Goal: Task Accomplishment & Management: Use online tool/utility

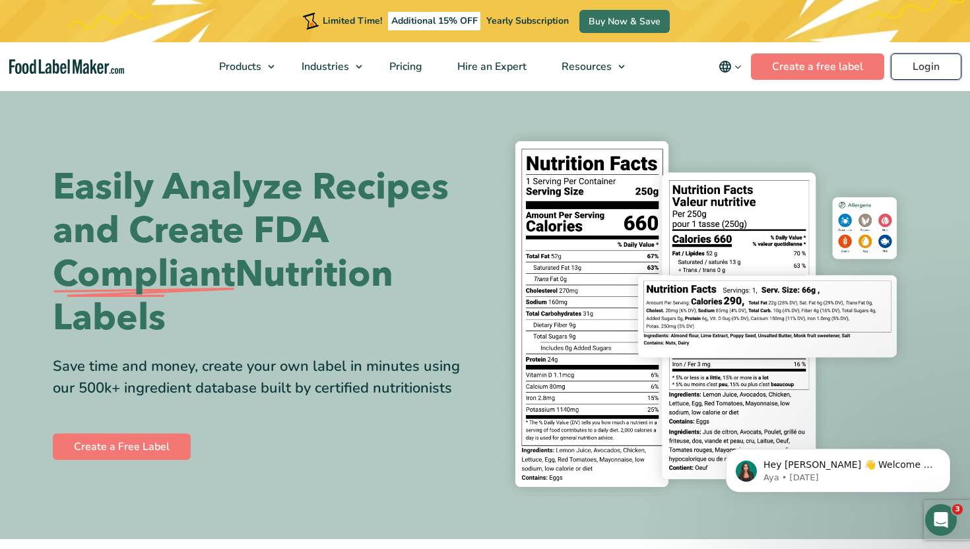
click at [945, 71] on link "Login" at bounding box center [926, 66] width 71 height 26
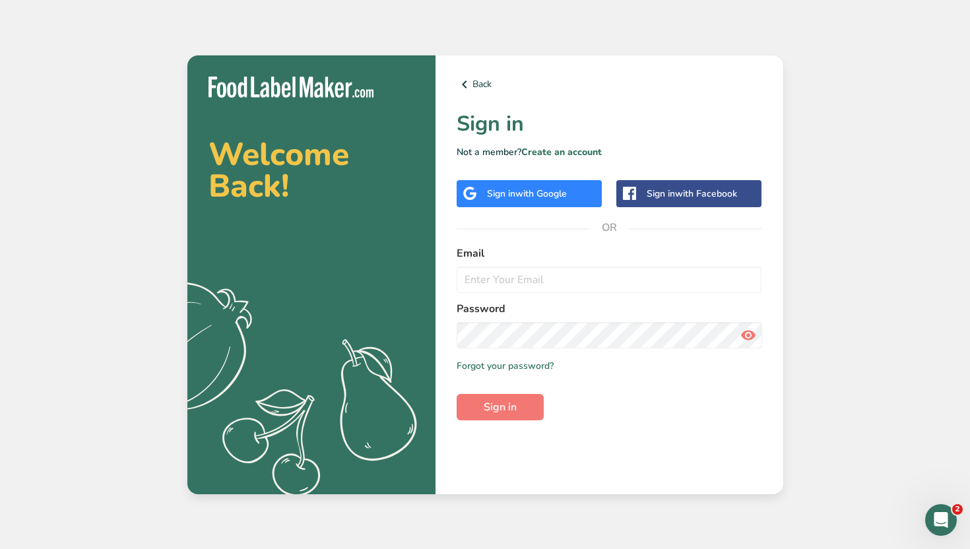
click at [535, 188] on span "with Google" at bounding box center [540, 193] width 51 height 13
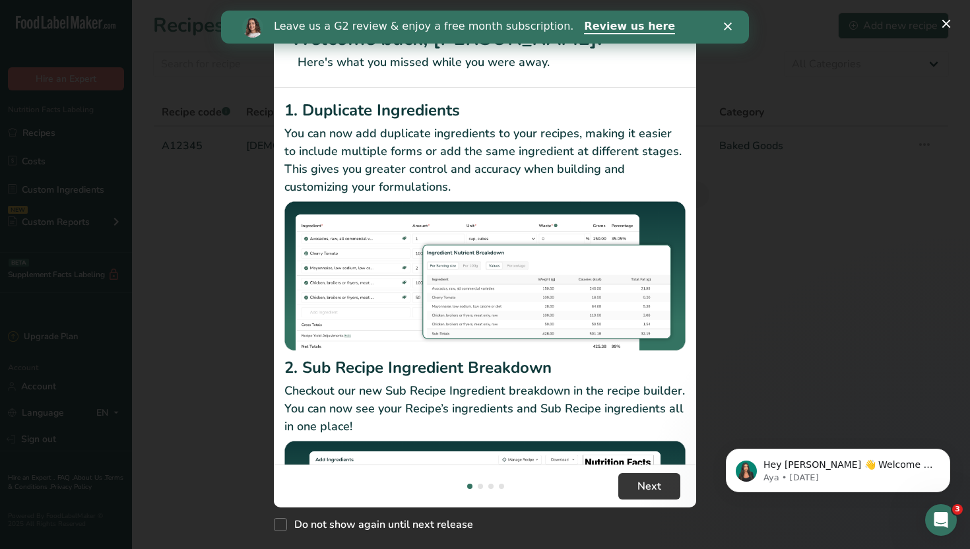
click at [722, 26] on div "Leave us a G2 review & enjoy a free month subscription. Review us here" at bounding box center [485, 27] width 528 height 22
click at [778, 113] on div "New Features" at bounding box center [485, 274] width 970 height 549
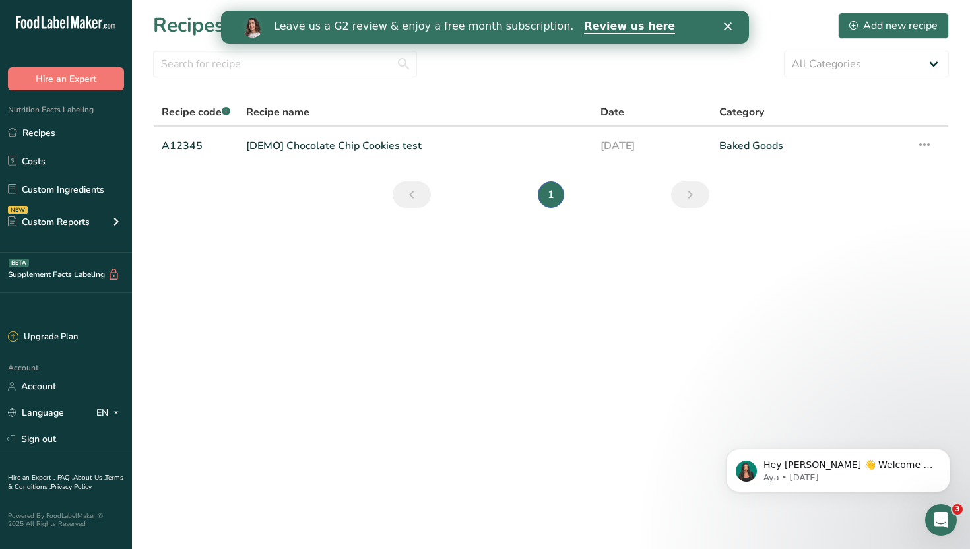
click at [730, 27] on icon "Close" at bounding box center [728, 26] width 8 height 8
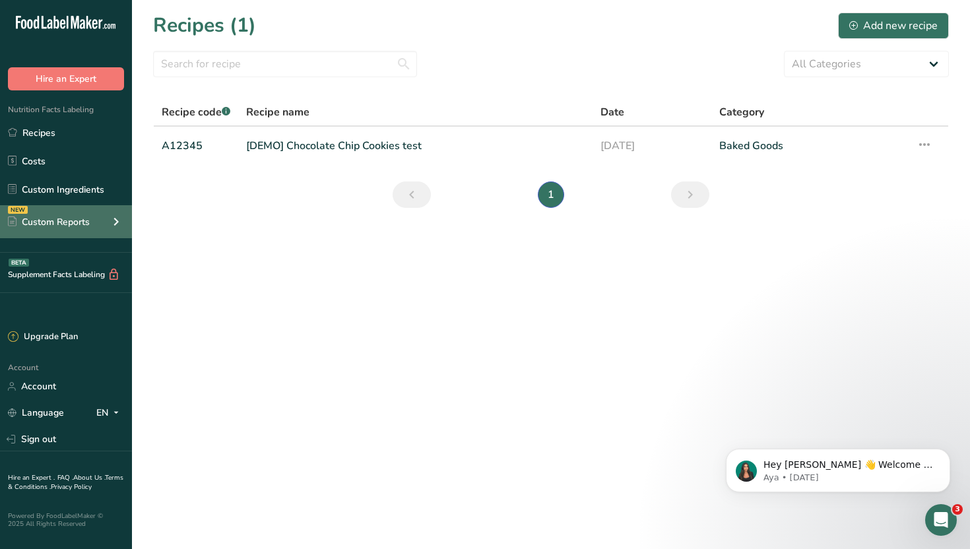
click at [102, 216] on div "NEW Custom Reports" at bounding box center [66, 221] width 132 height 33
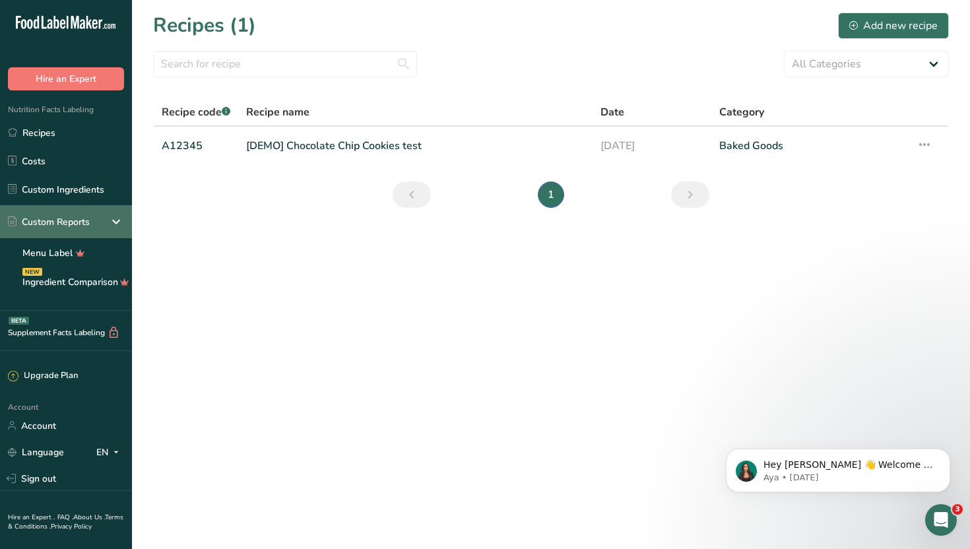
click at [102, 216] on div "Custom Reports" at bounding box center [66, 221] width 132 height 33
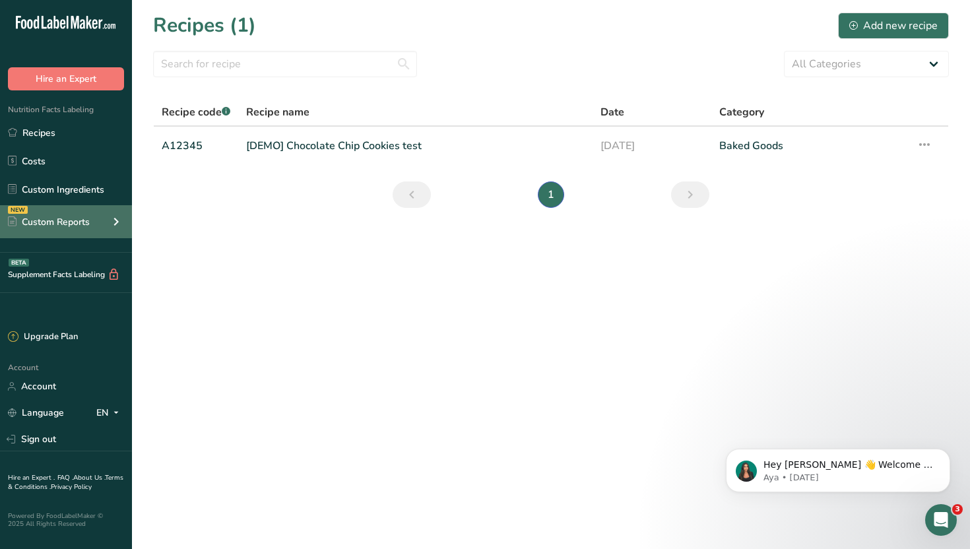
click at [102, 216] on div "NEW Custom Reports" at bounding box center [66, 221] width 132 height 33
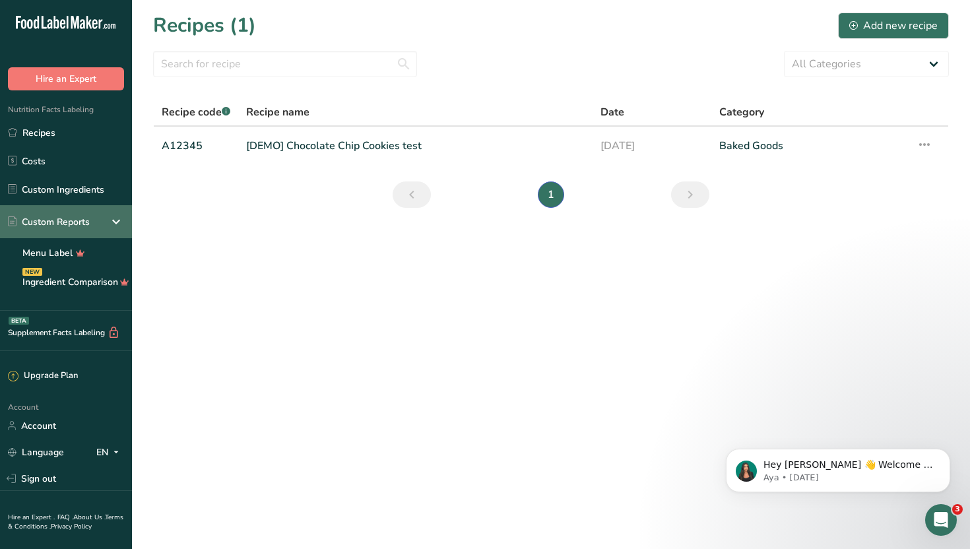
click at [102, 216] on div "Custom Reports" at bounding box center [66, 221] width 132 height 33
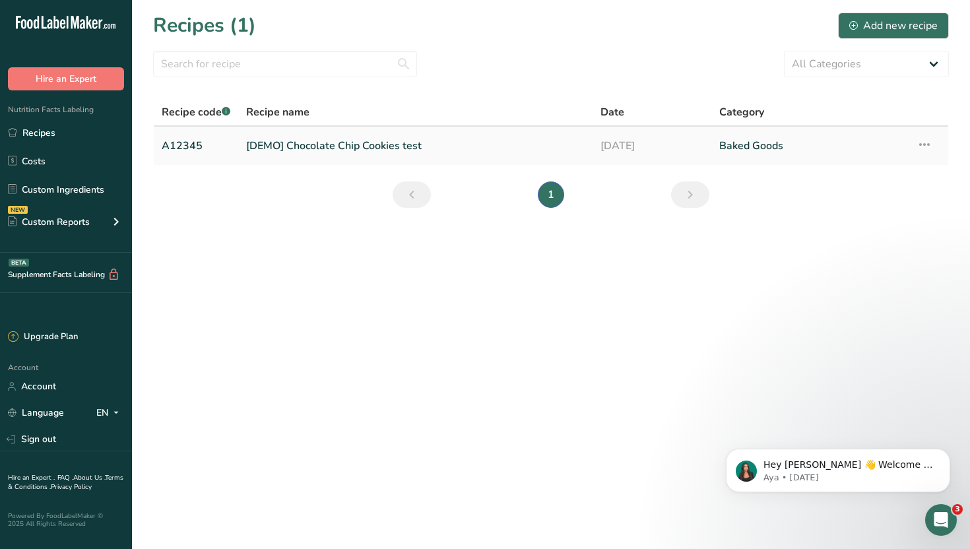
click at [299, 148] on link "[DEMO] Chocolate Chip Cookies test" at bounding box center [415, 146] width 338 height 28
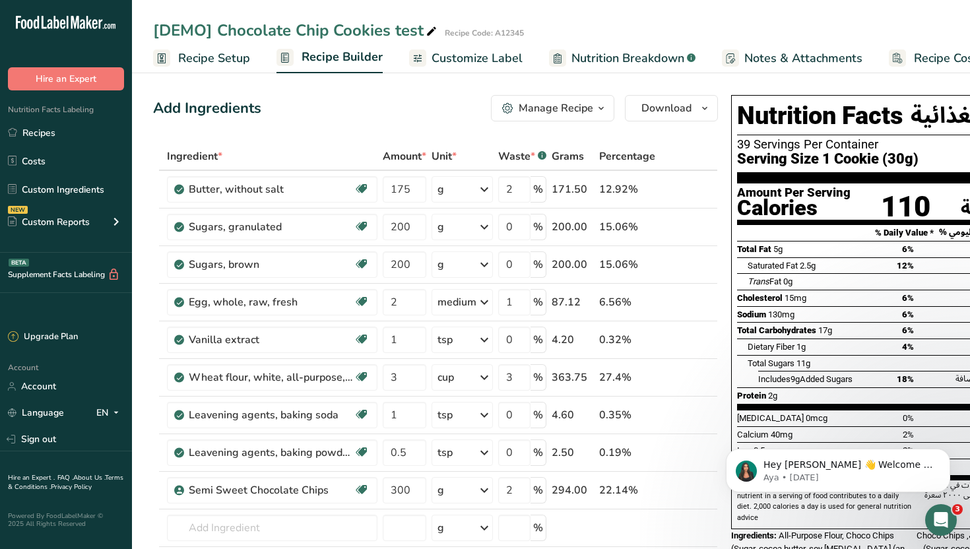
click at [218, 60] on span "Recipe Setup" at bounding box center [214, 58] width 72 height 18
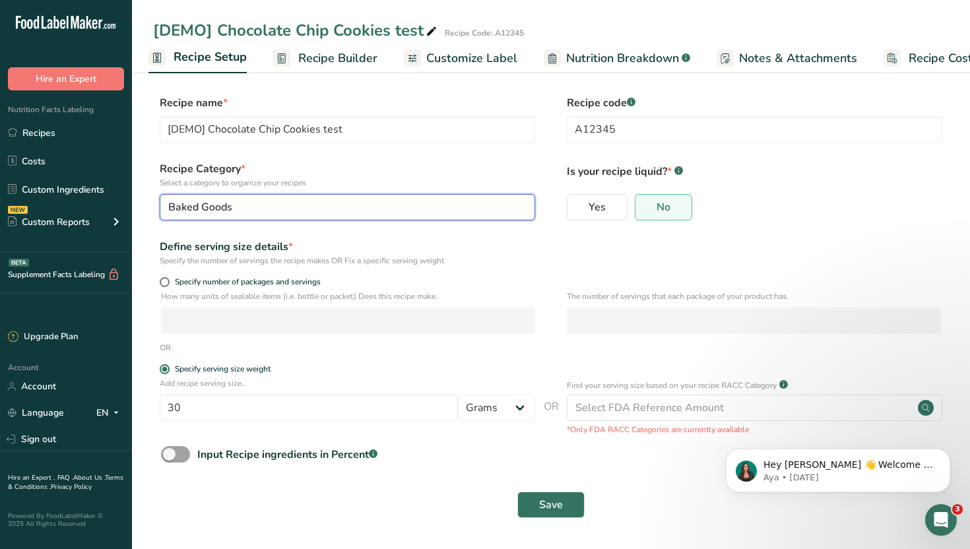
click at [246, 201] on div "Baked Goods" at bounding box center [343, 207] width 350 height 16
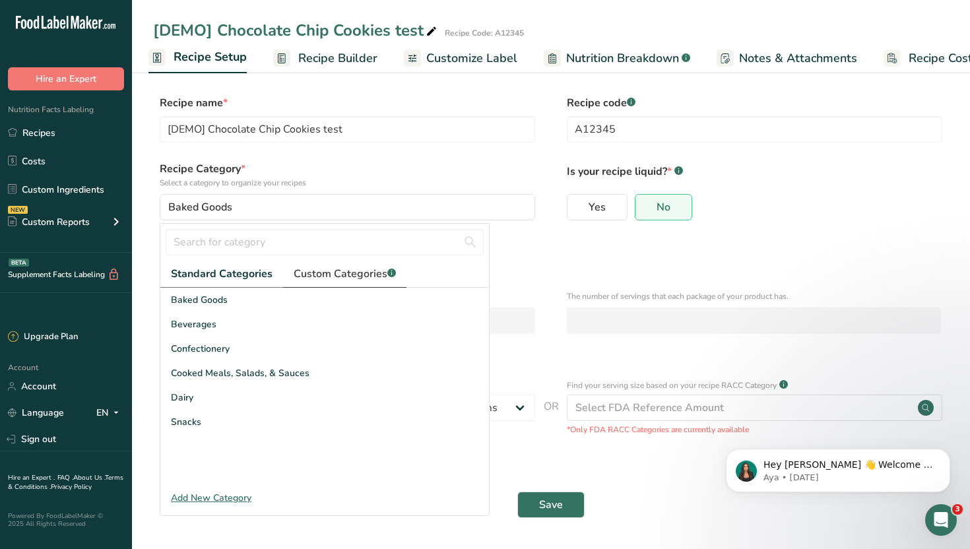
click at [340, 280] on span "Custom Categories .a-a{fill:#347362;}.b-a{fill:#fff;}" at bounding box center [345, 274] width 102 height 16
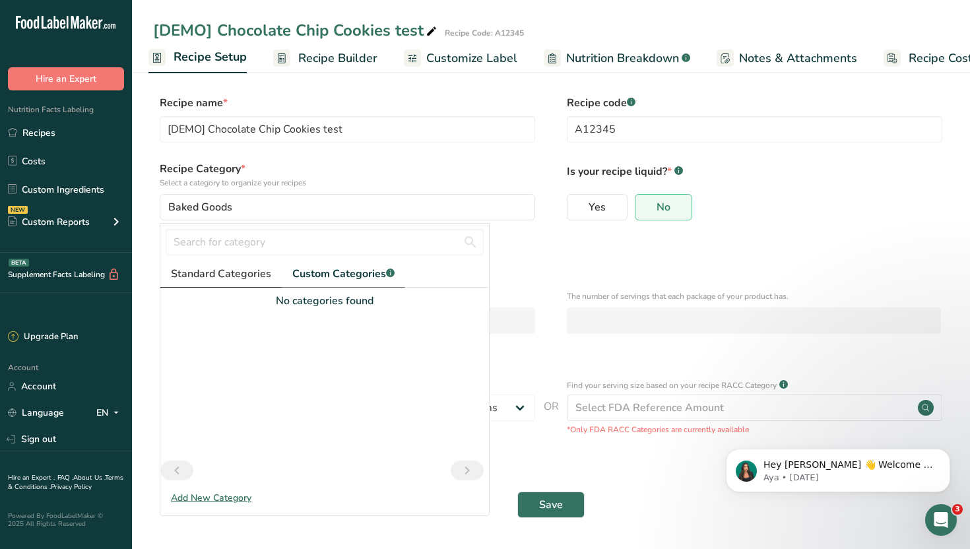
click at [239, 276] on span "Standard Categories" at bounding box center [221, 274] width 100 height 16
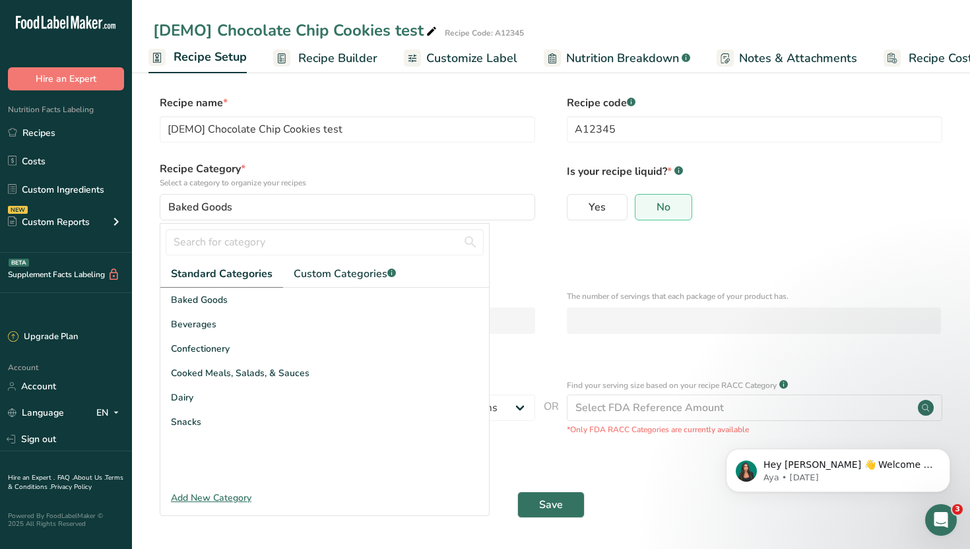
click at [541, 268] on form "Recipe name * [DEMO] Chocolate Chip Cookies test Recipe code .a-a{fill:#347362;…" at bounding box center [551, 310] width 796 height 431
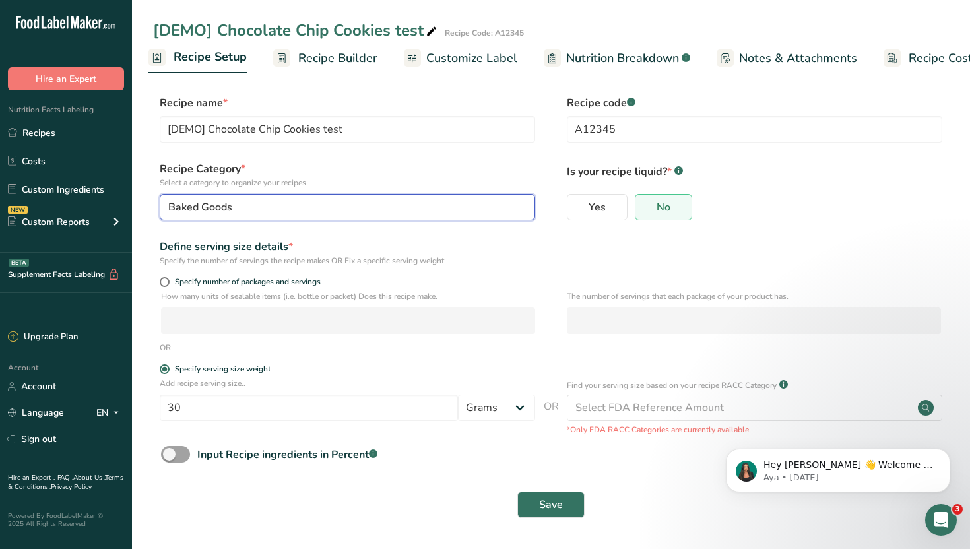
click at [410, 208] on div "Baked Goods" at bounding box center [343, 207] width 350 height 16
